Goal: Information Seeking & Learning: Learn about a topic

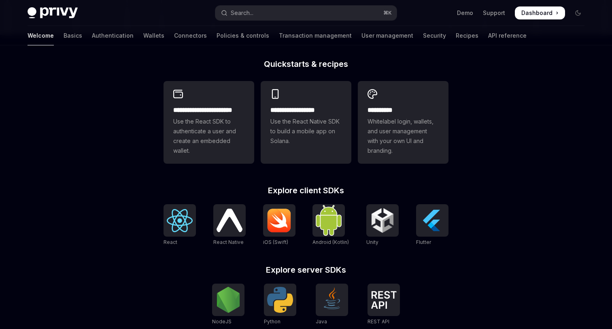
scroll to position [196, 0]
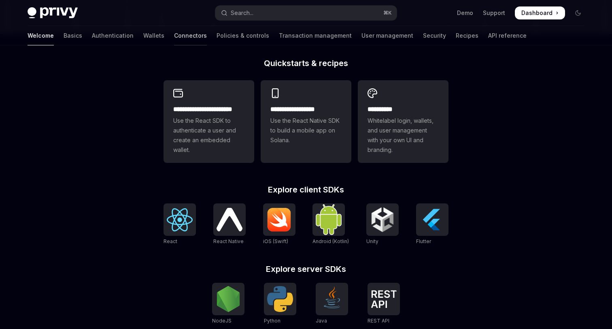
click at [174, 35] on link "Connectors" at bounding box center [190, 35] width 33 height 19
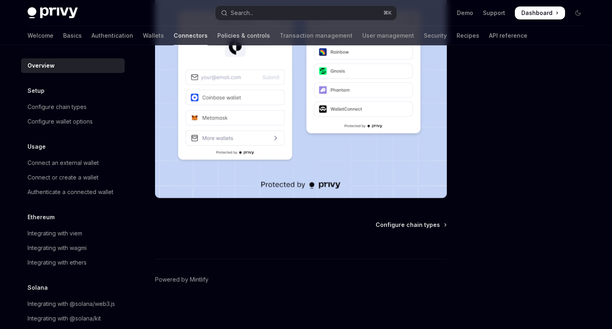
click at [217, 40] on link "Policies & controls" at bounding box center [243, 35] width 53 height 19
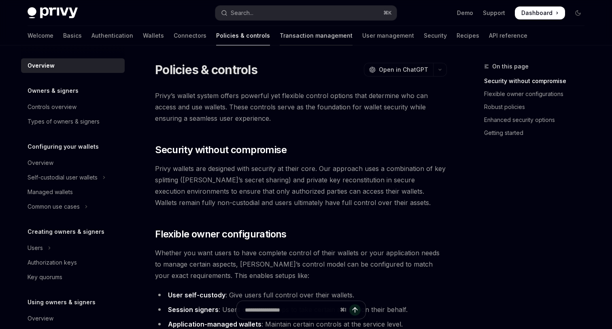
click at [280, 38] on link "Transaction management" at bounding box center [316, 35] width 73 height 19
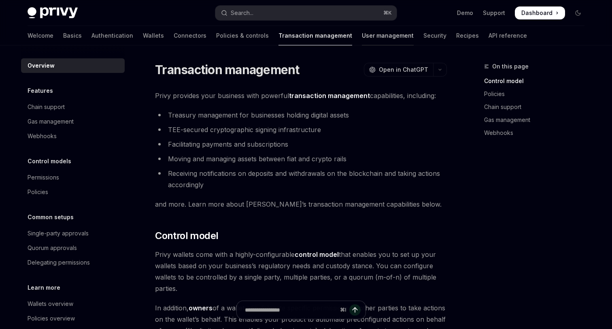
click at [362, 38] on link "User management" at bounding box center [388, 35] width 52 height 19
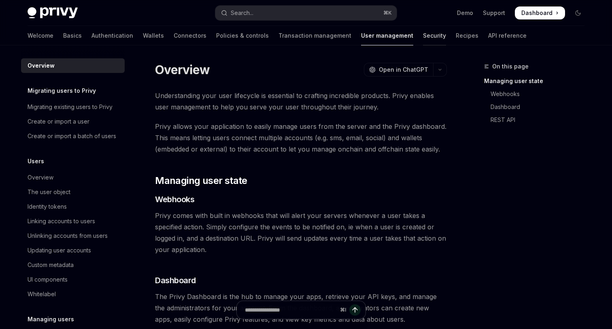
click at [423, 38] on link "Security" at bounding box center [434, 35] width 23 height 19
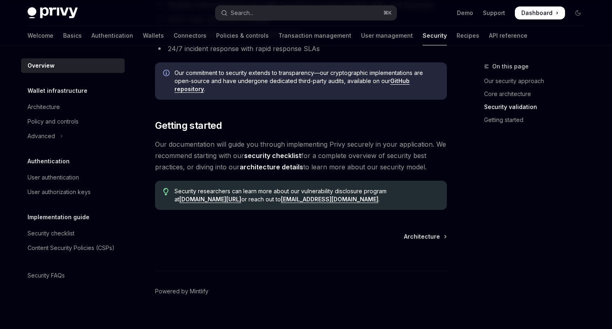
scroll to position [614, 0]
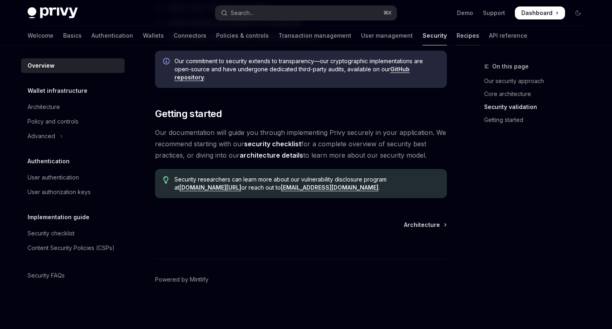
click at [457, 34] on link "Recipes" at bounding box center [468, 35] width 23 height 19
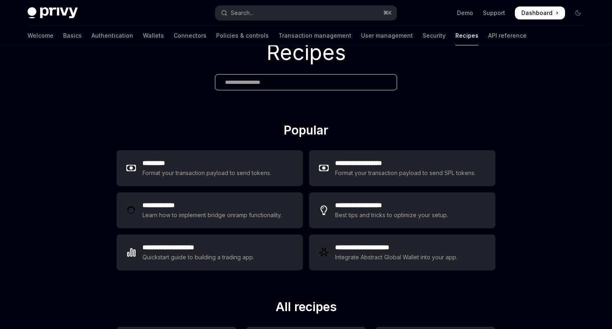
scroll to position [41, 0]
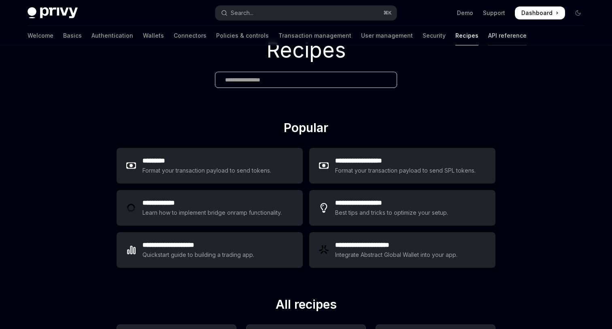
click at [488, 38] on link "API reference" at bounding box center [507, 35] width 38 height 19
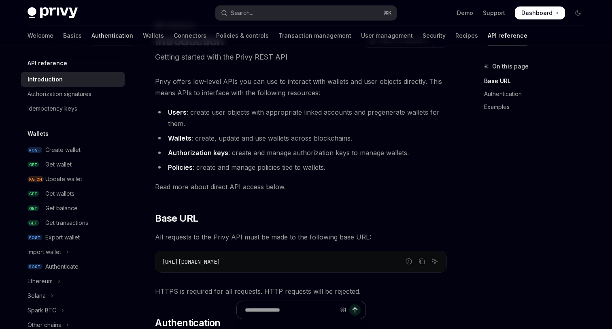
click at [92, 34] on link "Authentication" at bounding box center [113, 35] width 42 height 19
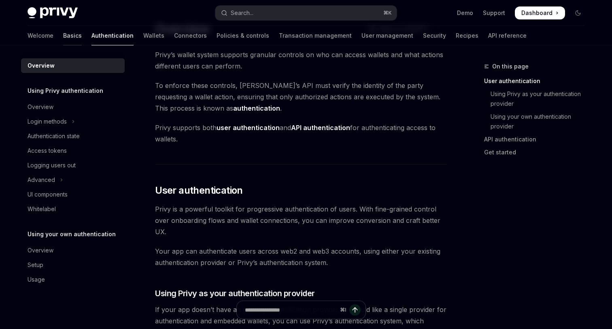
click at [63, 36] on link "Basics" at bounding box center [72, 35] width 19 height 19
type textarea "*"
